Goal: Task Accomplishment & Management: Complete application form

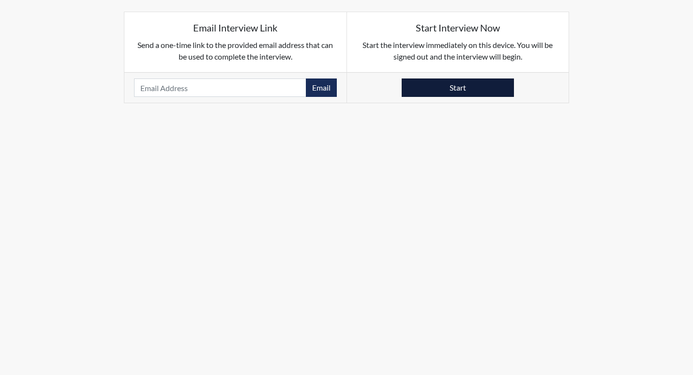
click at [432, 88] on button "Start" at bounding box center [458, 87] width 112 height 18
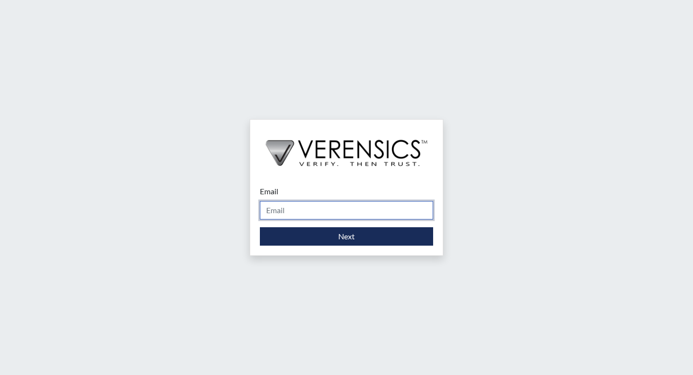
click at [297, 202] on input "Email" at bounding box center [346, 210] width 173 height 18
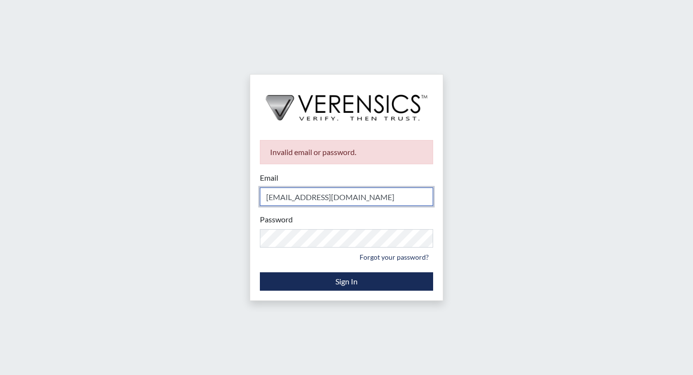
click at [289, 201] on input "[EMAIL_ADDRESS][DOMAIN_NAME]" at bounding box center [346, 196] width 173 height 18
type input "[PERSON_NAME][EMAIL_ADDRESS][DOMAIN_NAME]"
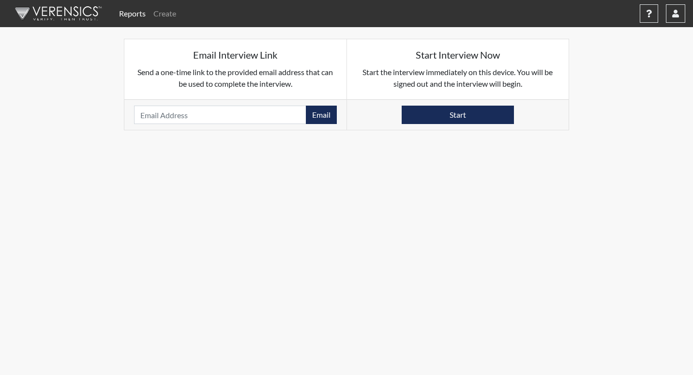
click at [136, 15] on link "Reports" at bounding box center [132, 13] width 34 height 19
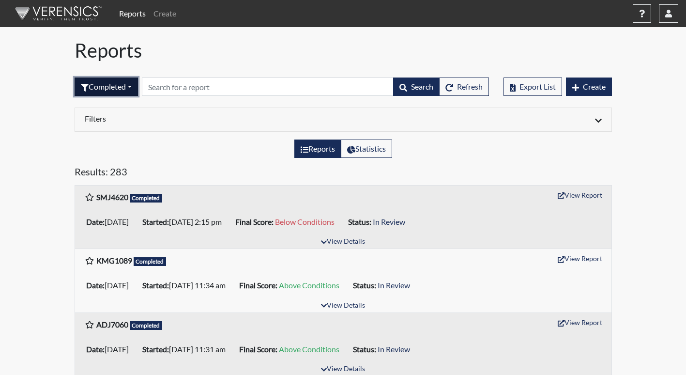
click at [133, 84] on button "Completed" at bounding box center [106, 86] width 63 height 18
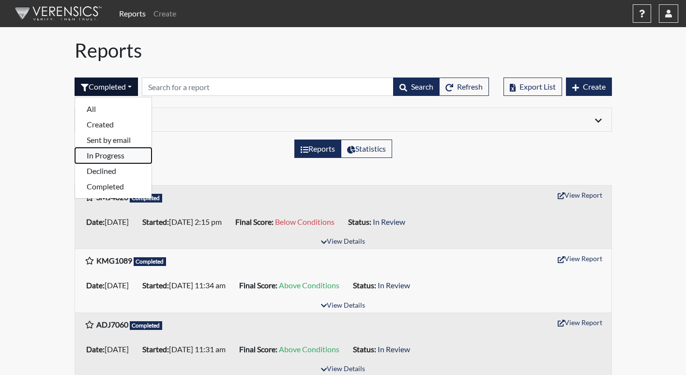
click at [114, 155] on button "In Progress" at bounding box center [113, 155] width 76 height 15
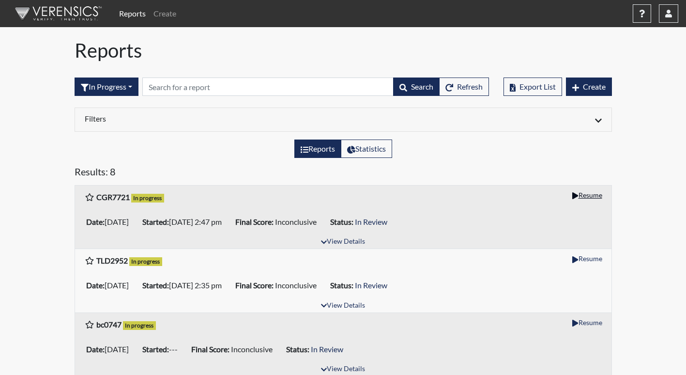
click at [592, 191] on button "Resume" at bounding box center [587, 194] width 38 height 15
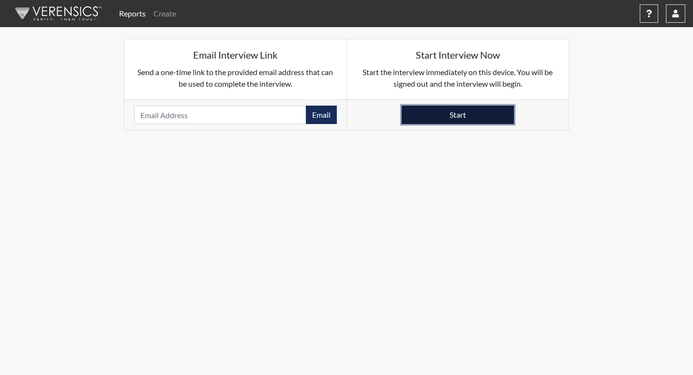
click at [486, 110] on button "Start" at bounding box center [458, 115] width 112 height 18
